Goal: Task Accomplishment & Management: Complete application form

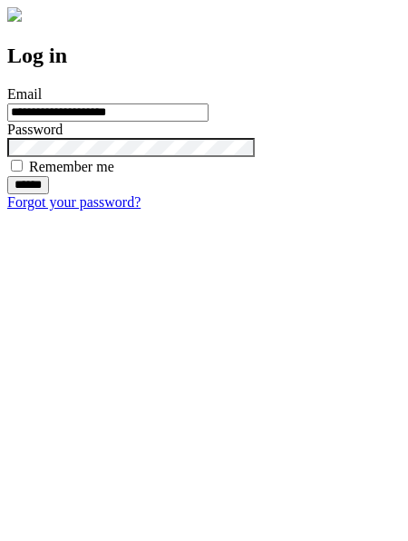
type input "**********"
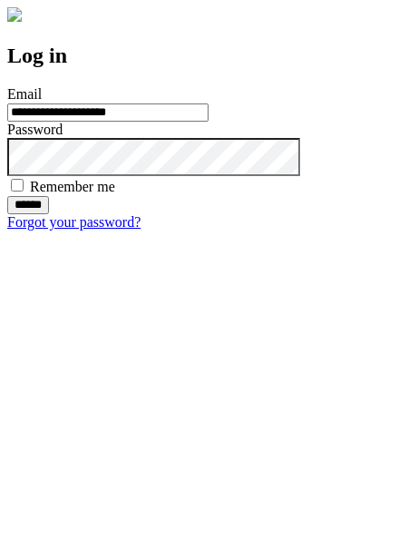
click at [49, 214] on input "******" at bounding box center [28, 205] width 42 height 18
